Goal: Transaction & Acquisition: Purchase product/service

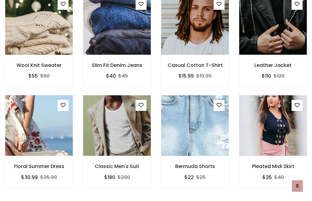
click at [156, 100] on div "Bermuda Shorts $22 $25" at bounding box center [195, 145] width 78 height 101
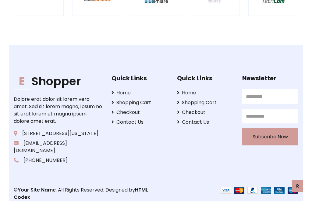
scroll to position [1162, 0]
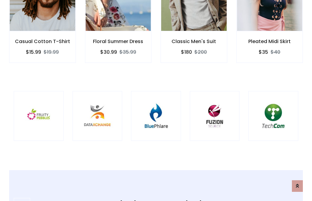
click at [156, 100] on img at bounding box center [156, 116] width 35 height 35
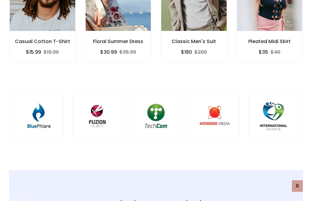
click at [156, 100] on img at bounding box center [156, 116] width 35 height 35
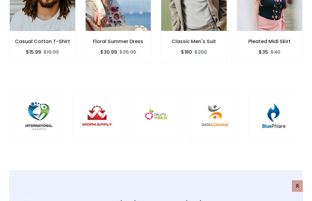
click at [156, 100] on img at bounding box center [156, 116] width 35 height 35
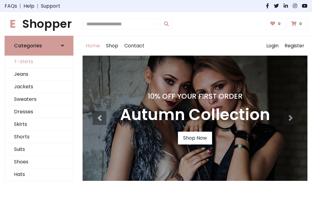
click at [39, 62] on link "T-Shirts" at bounding box center [39, 62] width 68 height 13
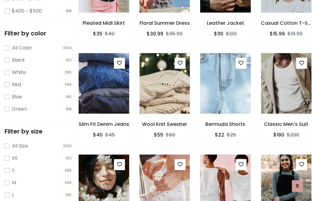
scroll to position [31, 0]
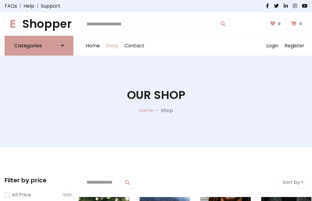
click at [39, 24] on h1 "E Shopper" at bounding box center [39, 24] width 69 height 14
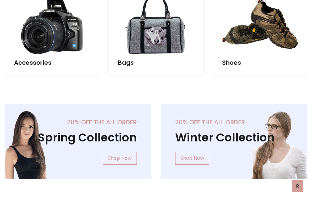
scroll to position [593, 0]
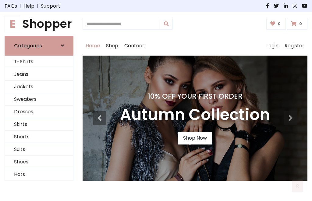
scroll to position [200, 0]
